Goal: Book appointment/travel/reservation

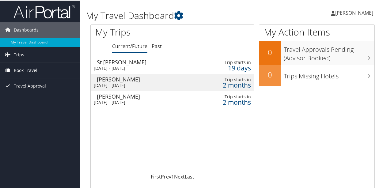
click at [27, 69] on span "Book Travel" at bounding box center [26, 69] width 24 height 15
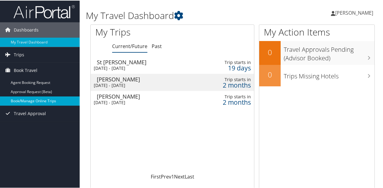
click at [24, 97] on link "Book/Manage Online Trips" at bounding box center [40, 100] width 80 height 9
